Goal: Transaction & Acquisition: Obtain resource

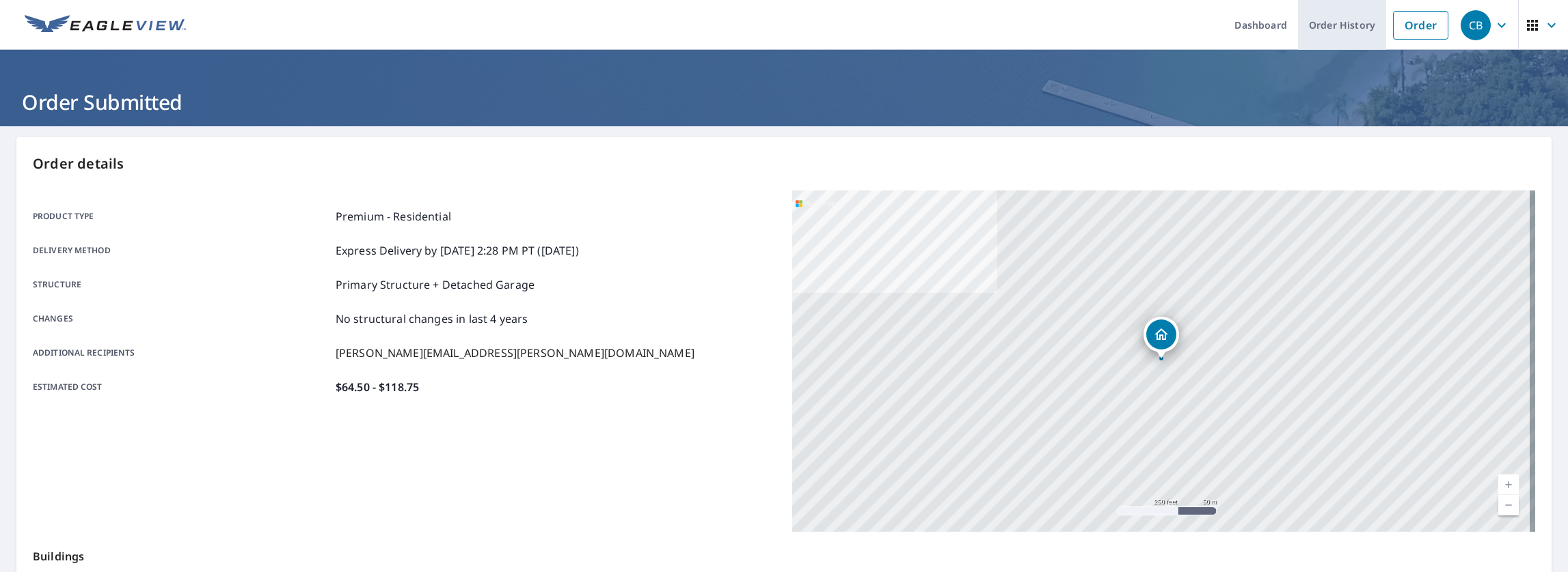
click at [1342, 26] on link "Order History" at bounding box center [1342, 24] width 88 height 50
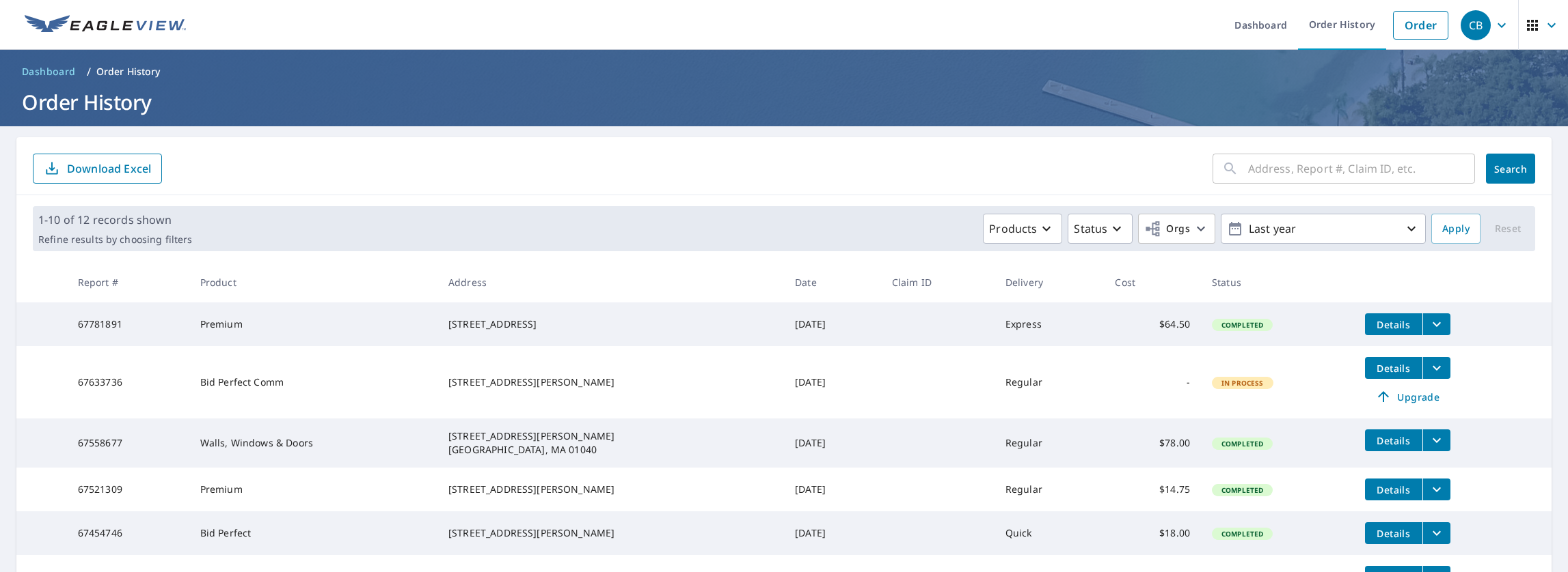
click at [1380, 324] on span "Details" at bounding box center [1393, 325] width 41 height 13
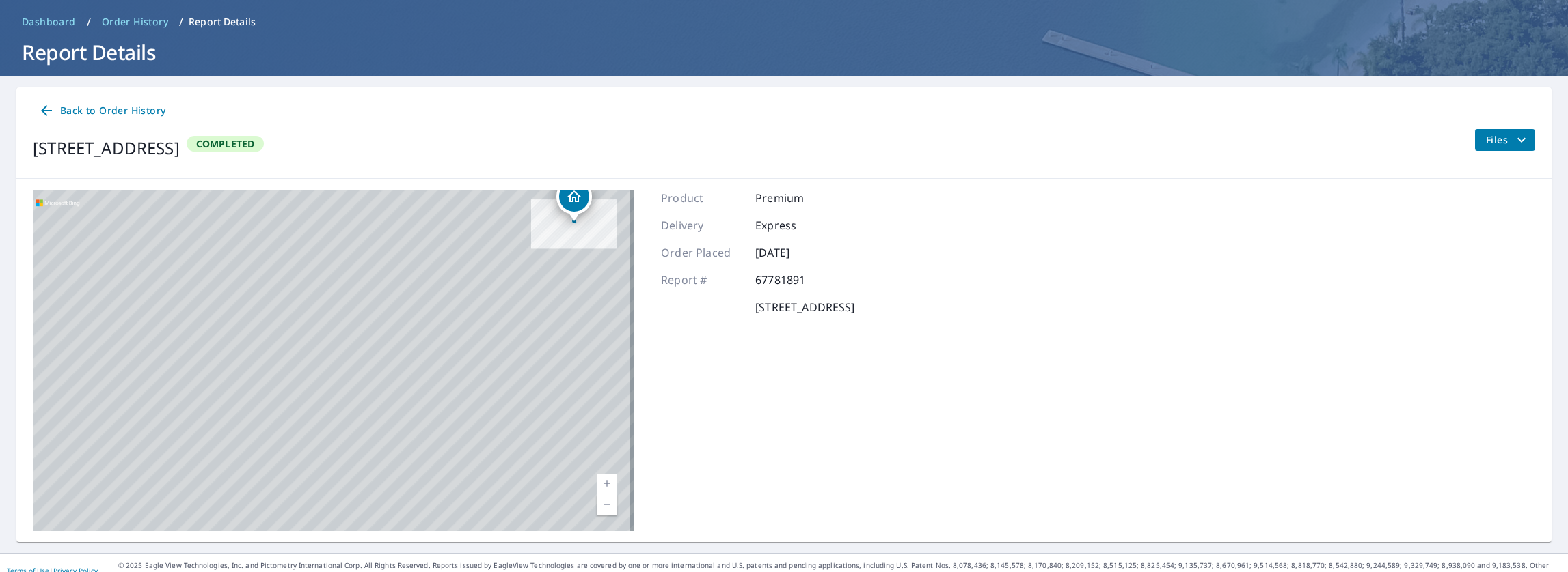
scroll to position [54, 0]
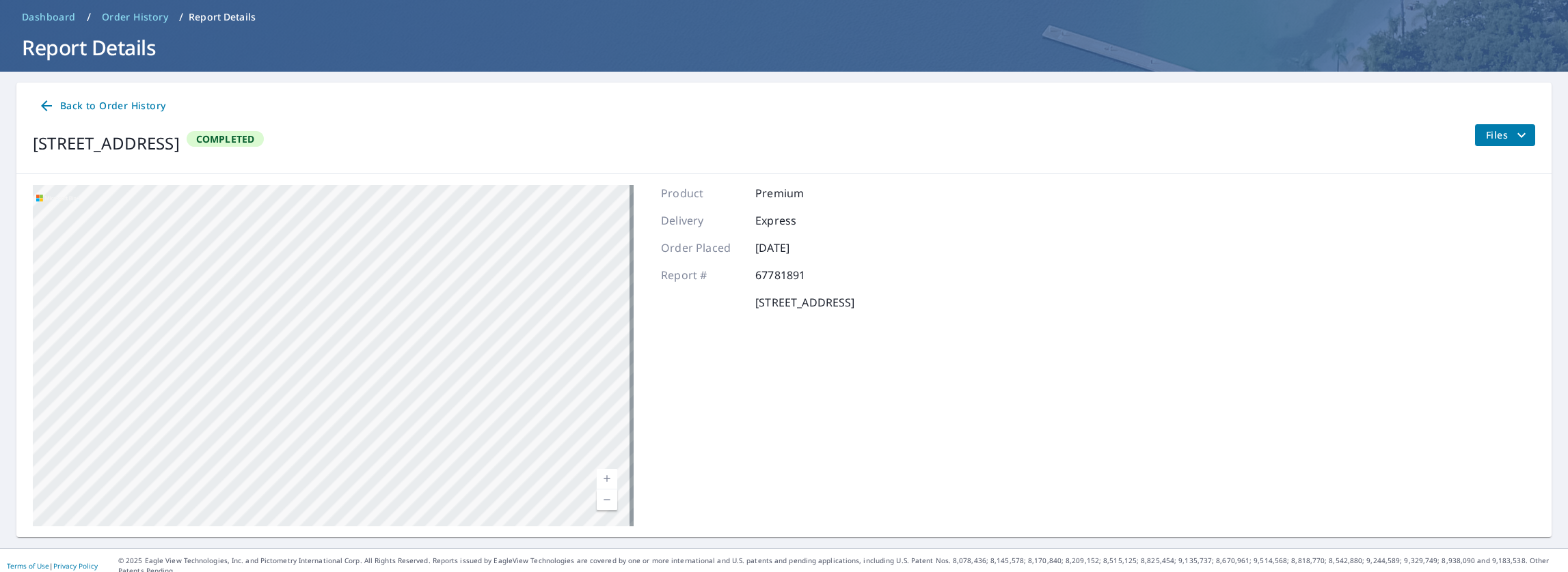
click at [1492, 135] on span "Files" at bounding box center [1508, 135] width 43 height 16
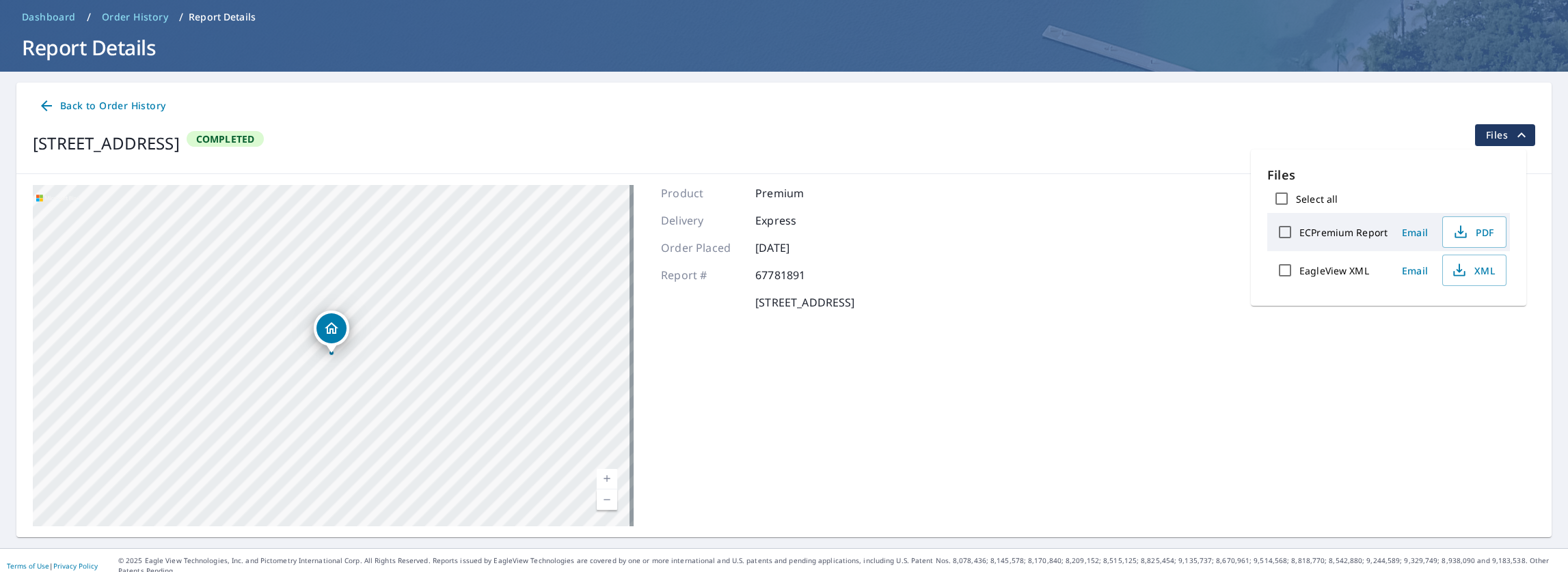
click at [1324, 230] on label "ECPremium Report" at bounding box center [1343, 233] width 88 height 13
click at [1300, 230] on input "ECPremium Report" at bounding box center [1285, 233] width 29 height 29
click at [1308, 319] on p "1 files selected" at bounding box center [1308, 319] width 71 height 13
click at [1478, 227] on span "PDF" at bounding box center [1473, 233] width 43 height 16
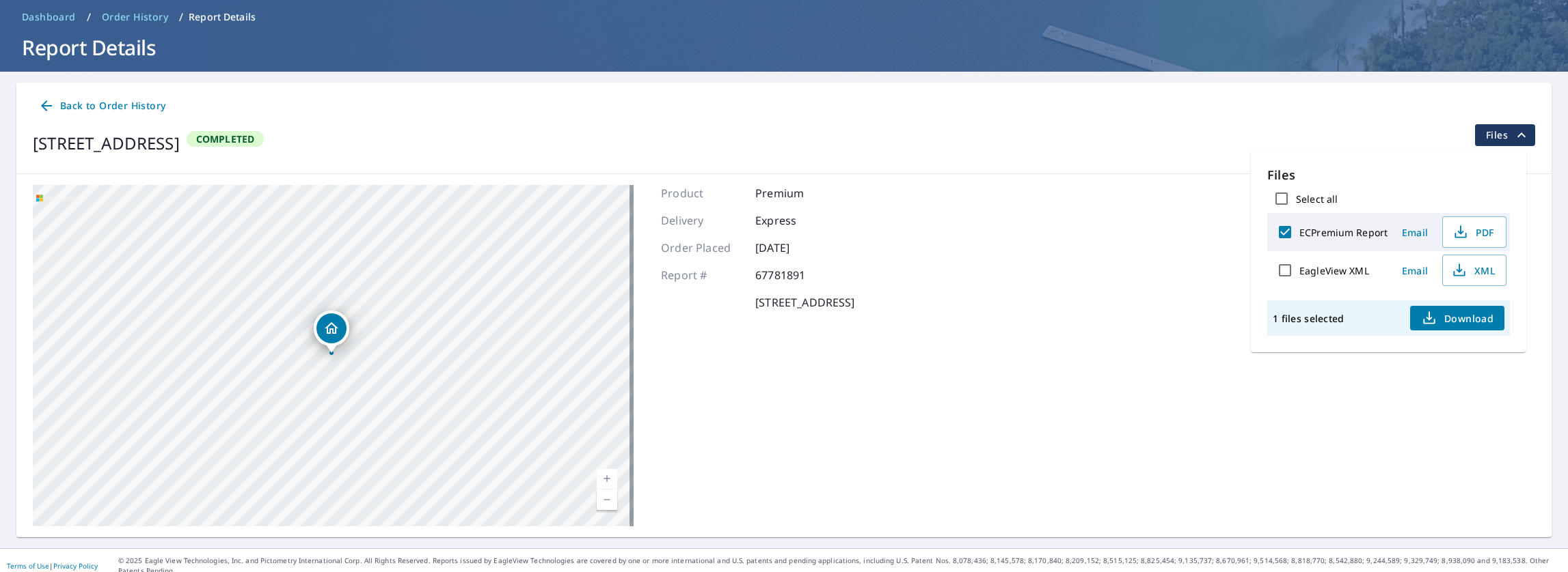
click at [1285, 235] on input "ECPremium Report" at bounding box center [1285, 233] width 29 height 29
checkbox input "false"
click at [1341, 272] on label "EagleView XML" at bounding box center [1334, 271] width 70 height 13
click at [1300, 272] on input "EagleView XML" at bounding box center [1285, 271] width 29 height 29
click at [1465, 268] on icon "button" at bounding box center [1459, 271] width 16 height 16
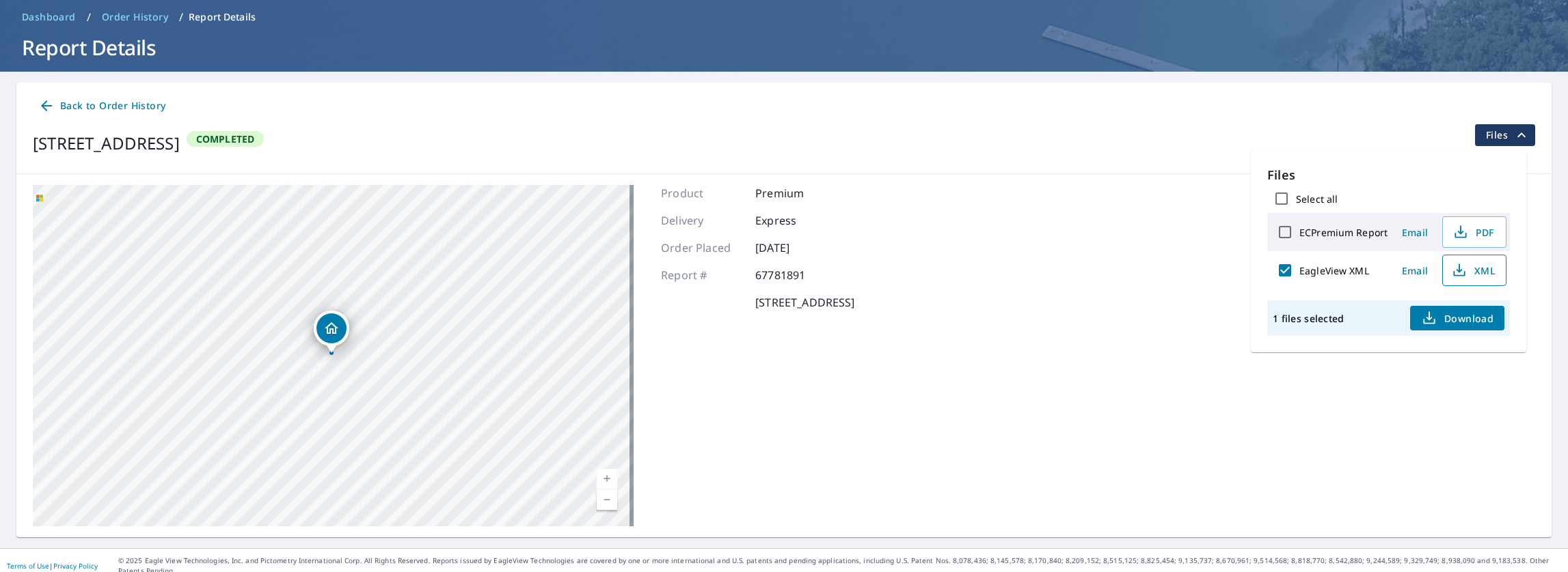
click at [1452, 315] on span "Download" at bounding box center [1457, 319] width 72 height 16
click at [1327, 267] on label "EagleView XML" at bounding box center [1334, 271] width 70 height 13
click at [1300, 267] on input "EagleView XML" at bounding box center [1285, 271] width 29 height 29
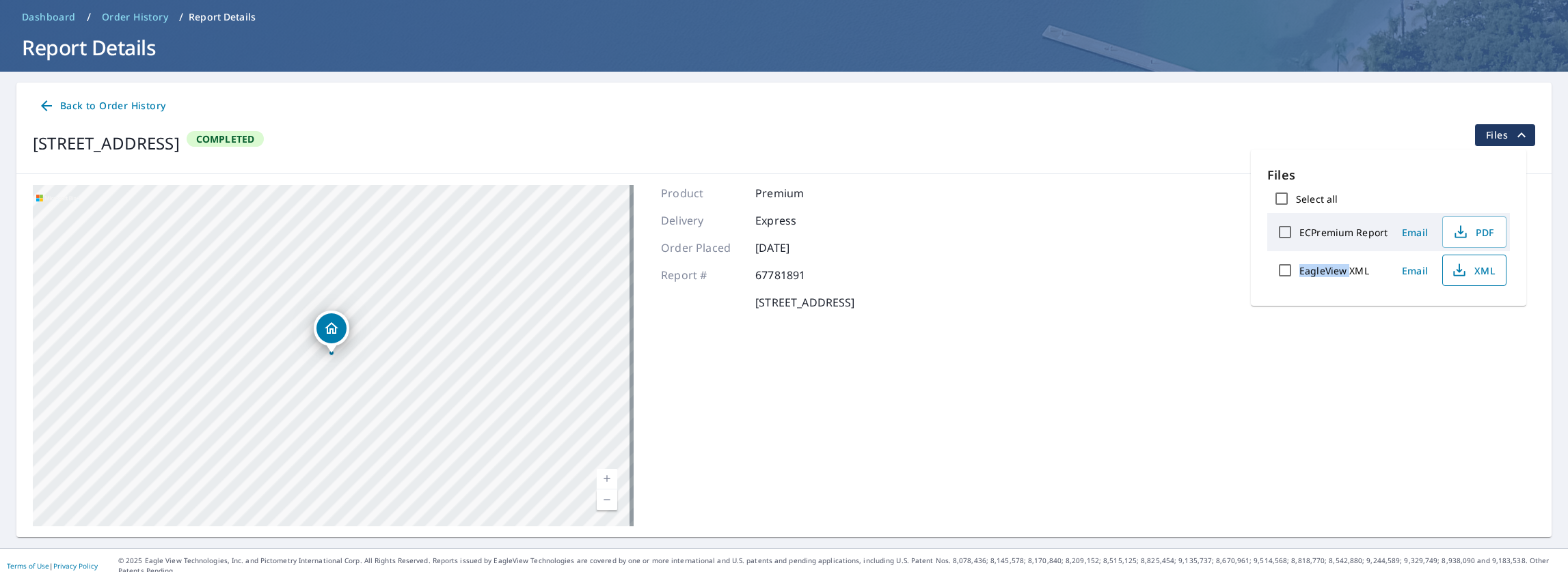
click at [1327, 267] on label "EagleView XML" at bounding box center [1334, 271] width 70 height 13
click at [1300, 267] on input "EagleView XML" at bounding box center [1285, 271] width 29 height 29
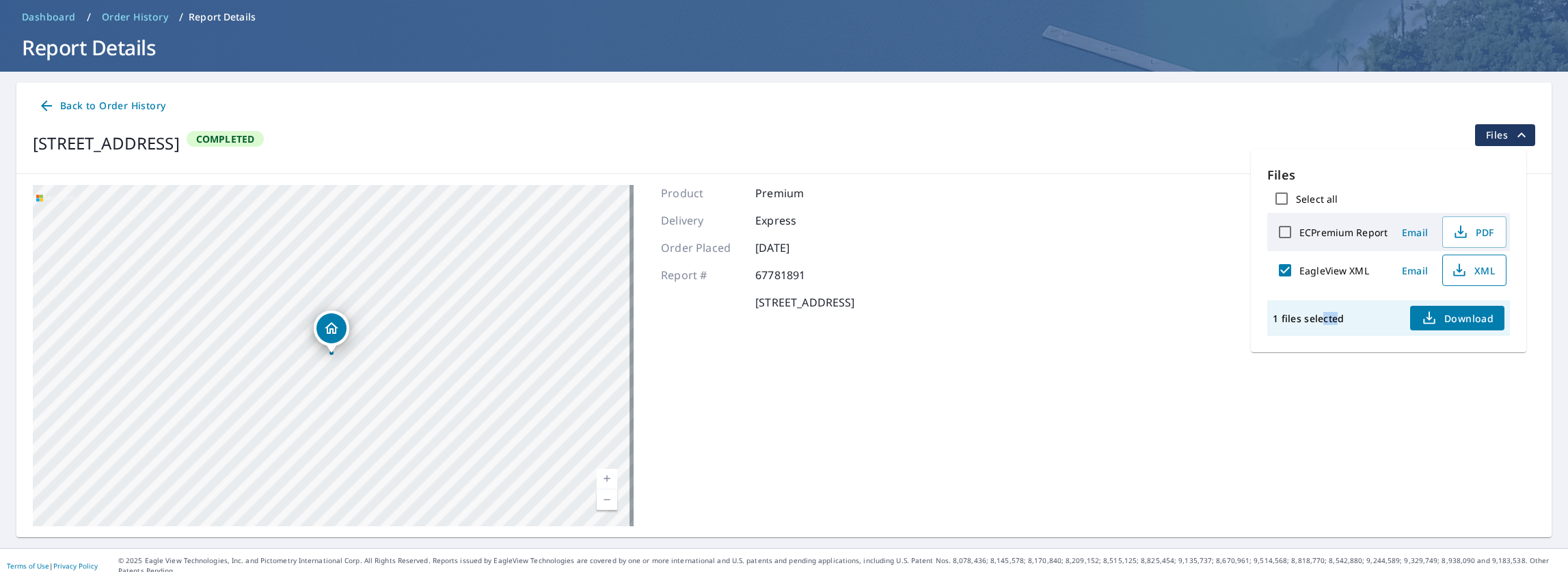
drag, startPoint x: 1321, startPoint y: 319, endPoint x: 1371, endPoint y: 315, distance: 50.2
click at [1344, 316] on div "1 files selected Download" at bounding box center [1389, 318] width 243 height 35
click at [1447, 317] on span "Download" at bounding box center [1457, 319] width 72 height 16
click at [1288, 267] on input "EagleView XML" at bounding box center [1285, 271] width 29 height 29
checkbox input "false"
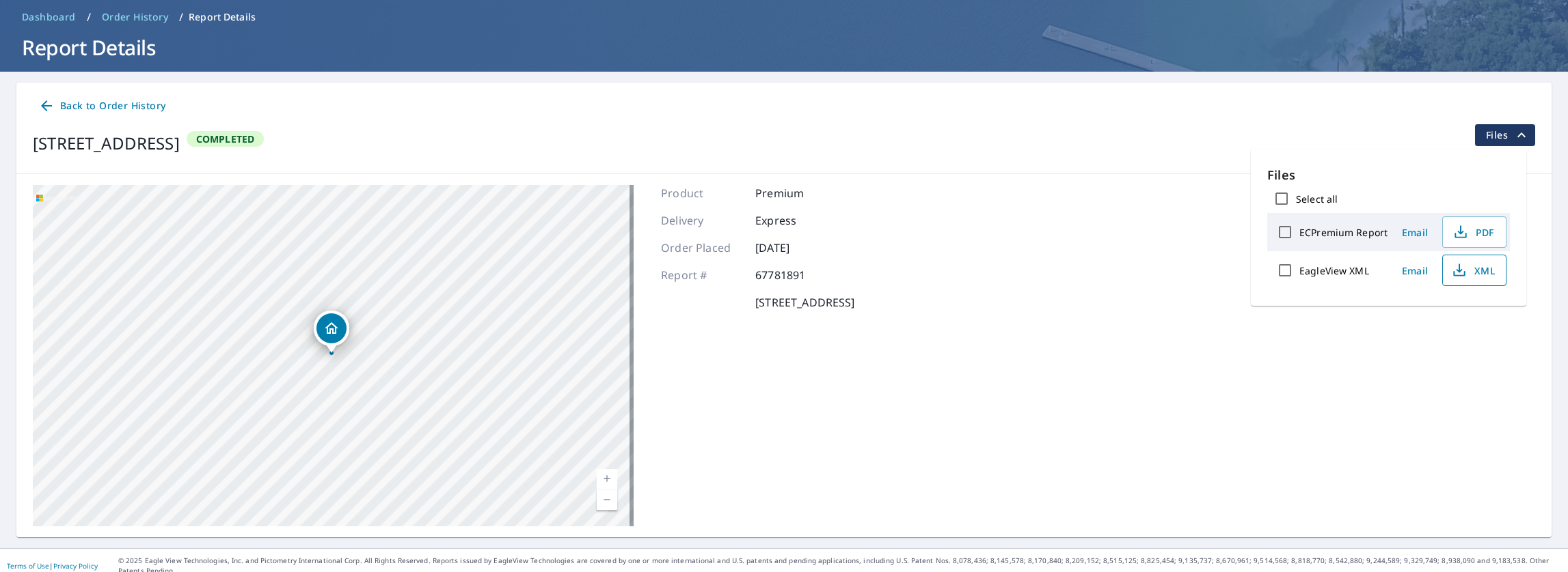
click at [1409, 232] on span "Email" at bounding box center [1415, 233] width 33 height 13
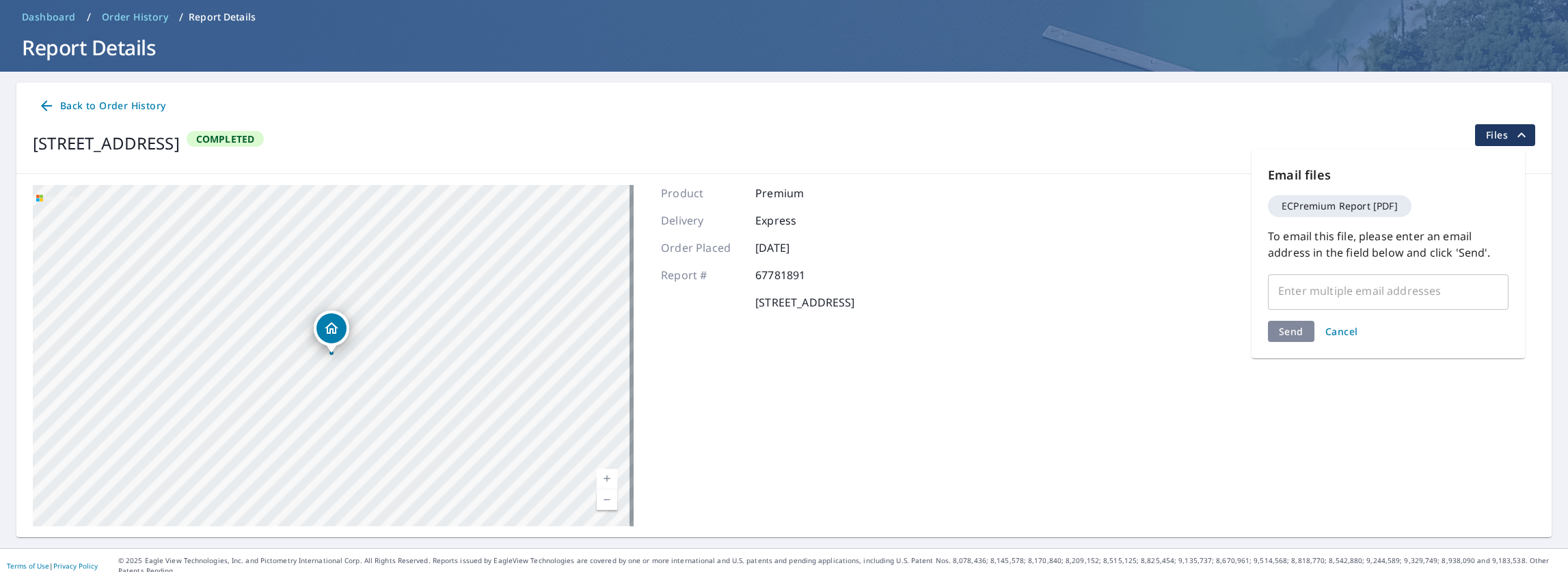
click at [1286, 294] on input "text" at bounding box center [1378, 291] width 207 height 26
drag, startPoint x: 1285, startPoint y: 294, endPoint x: 1265, endPoint y: 310, distance: 25.6
drag, startPoint x: 1265, startPoint y: 310, endPoint x: 1122, endPoint y: 430, distance: 186.7
click at [1125, 433] on div "[STREET_ADDRESS] Aerial Road A standard road map Aerial A detailed look from ab…" at bounding box center [784, 355] width 1535 height 363
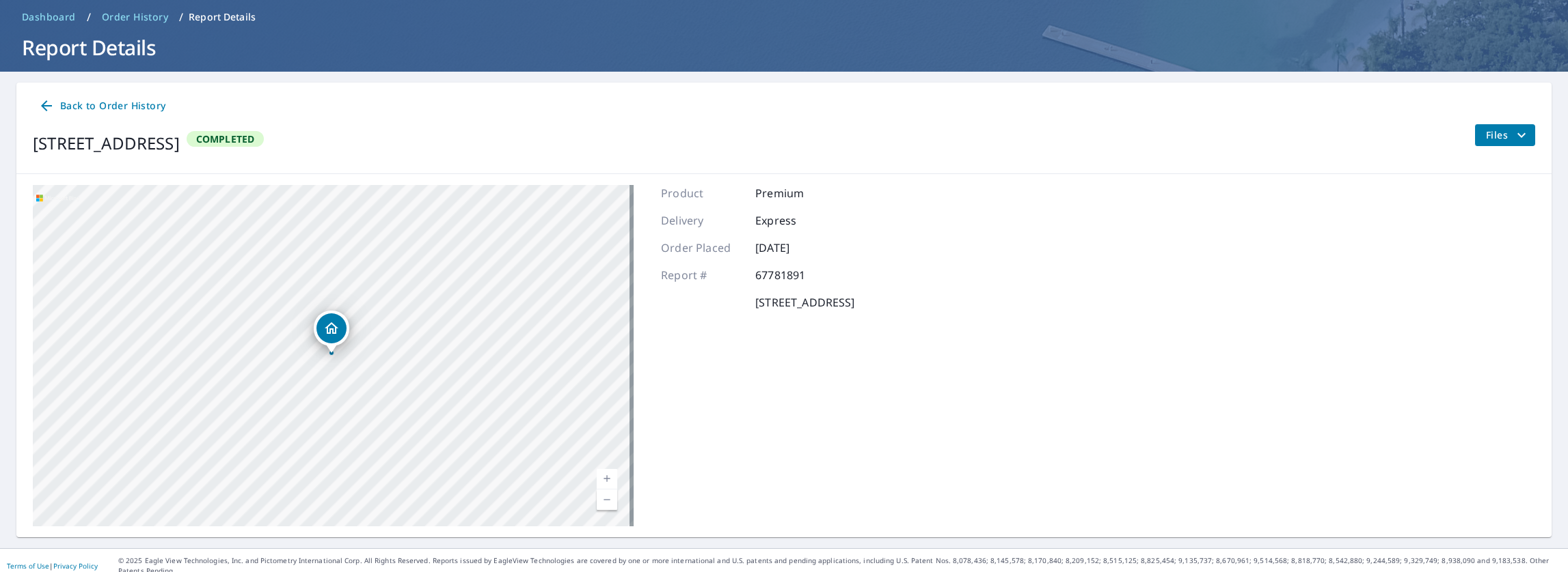
click at [1514, 135] on icon "filesDropdownBtn-67781891" at bounding box center [1522, 135] width 16 height 16
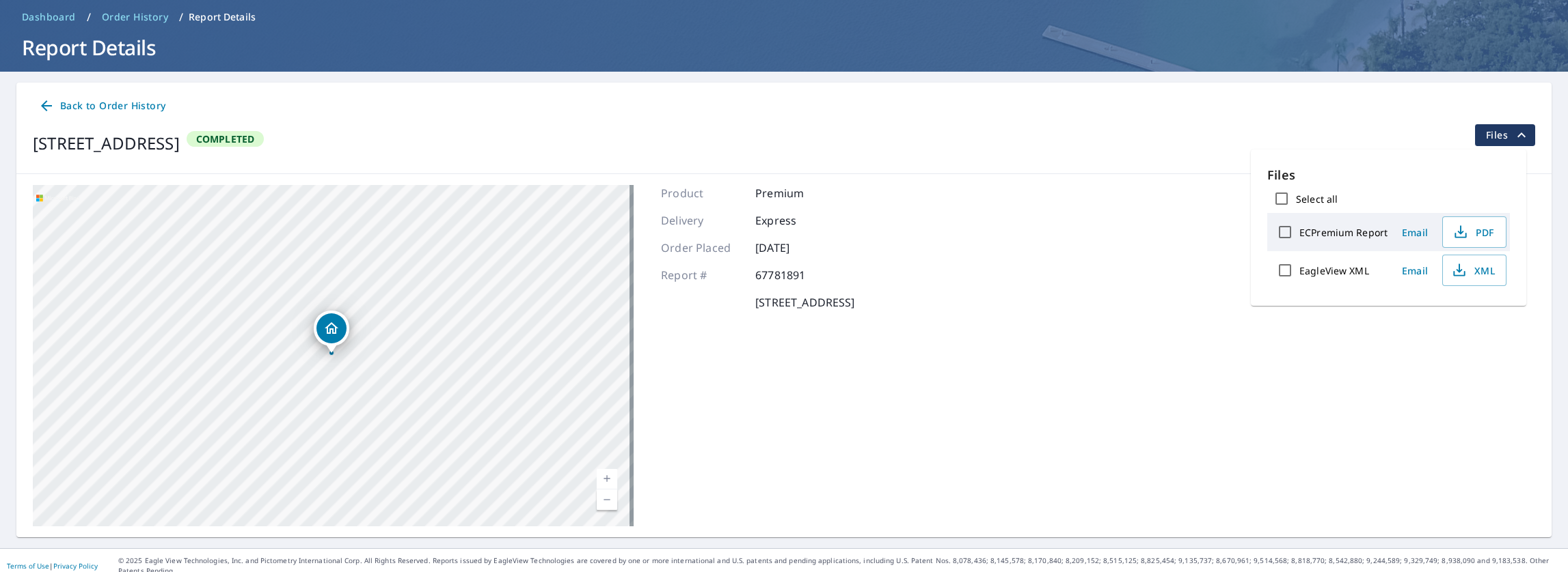
click at [1414, 232] on span "Email" at bounding box center [1415, 233] width 33 height 13
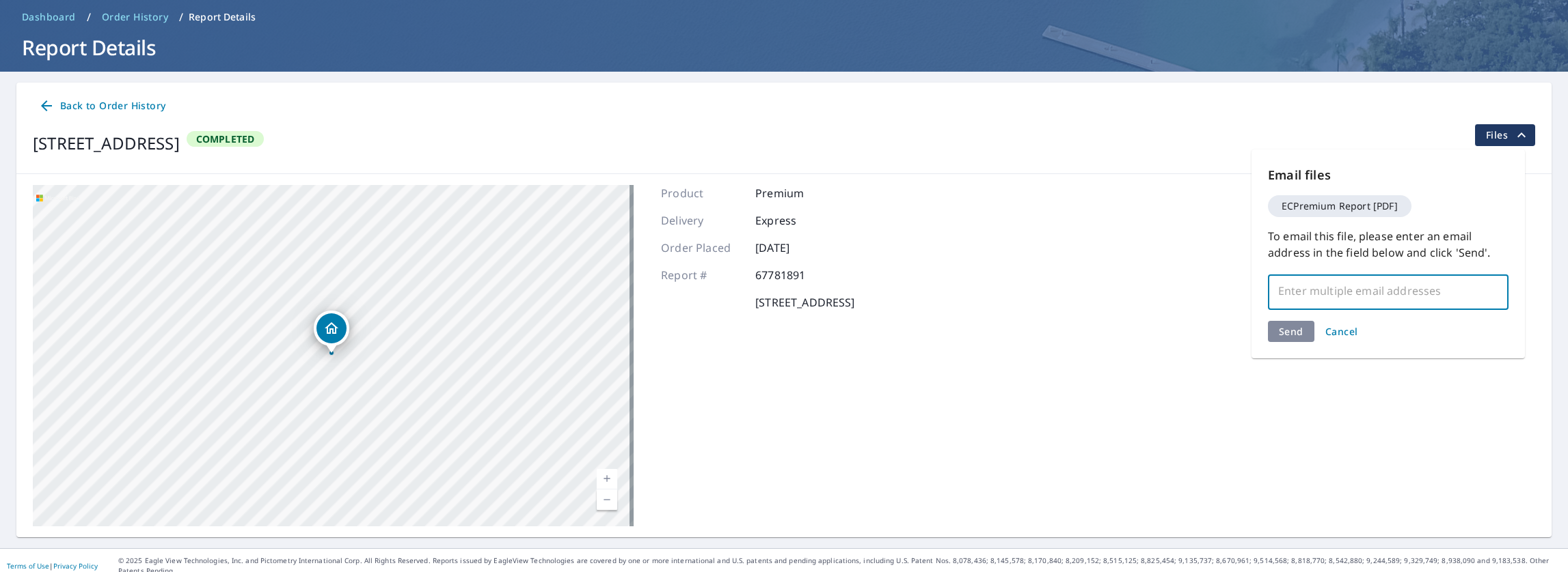
click at [1298, 287] on input "text" at bounding box center [1378, 291] width 207 height 26
type input "[EMAIL_ADDRESS][DOMAIN_NAME]"
click at [1289, 331] on div "Send Cancel" at bounding box center [1389, 331] width 241 height 21
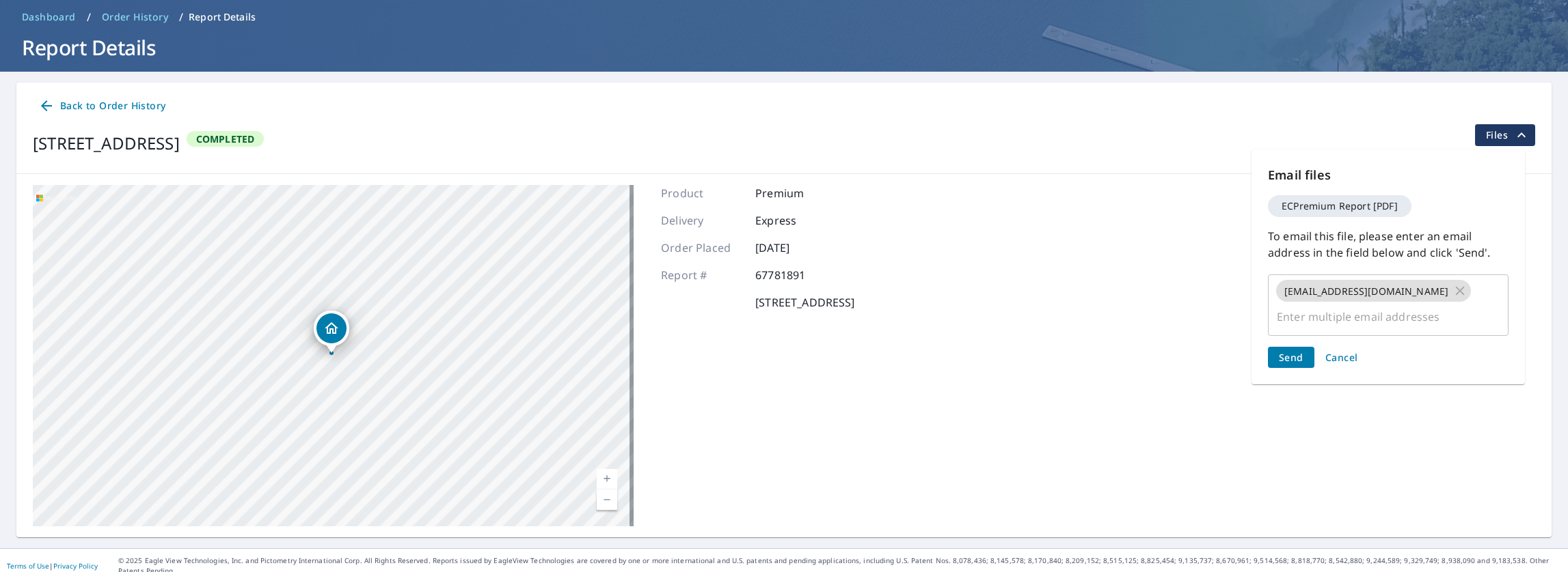
click at [1287, 351] on span "Send" at bounding box center [1291, 358] width 24 height 13
